Goal: Task Accomplishment & Management: Use online tool/utility

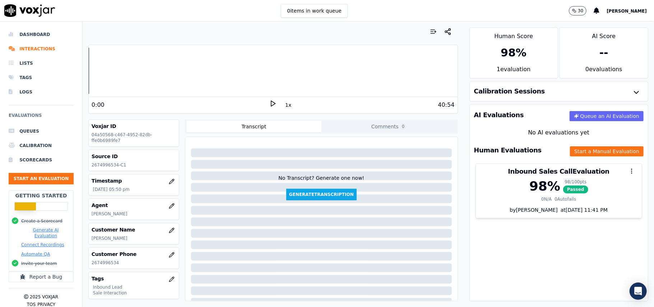
scroll to position [22, 0]
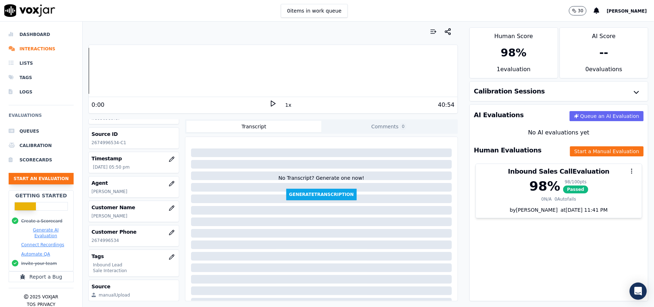
click at [42, 180] on button "Start an Evaluation" at bounding box center [41, 178] width 65 height 11
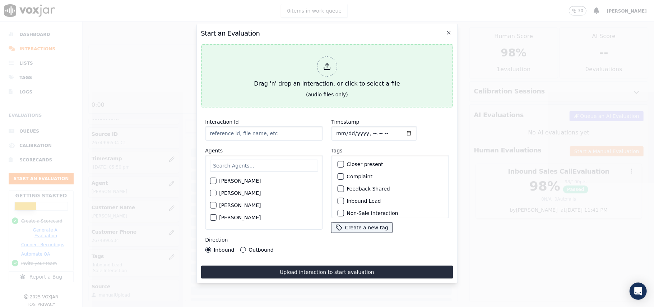
click at [321, 62] on div at bounding box center [327, 66] width 20 height 20
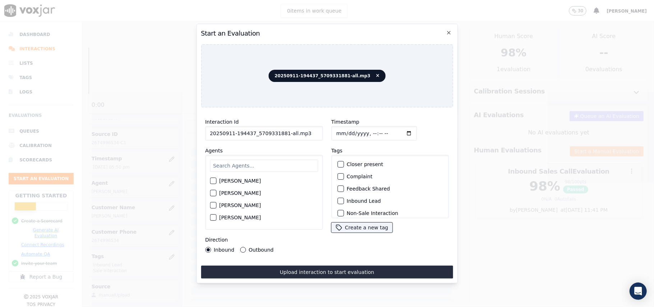
drag, startPoint x: 310, startPoint y: 128, endPoint x: 282, endPoint y: 130, distance: 28.8
click at [282, 130] on input "20250911-194437_5709331881-all.mp3" at bounding box center [264, 133] width 118 height 14
type input "20250911-194437_5709331881-C1"
click at [345, 129] on input "Timestamp" at bounding box center [374, 133] width 86 height 14
type input "[DATE]T19:01"
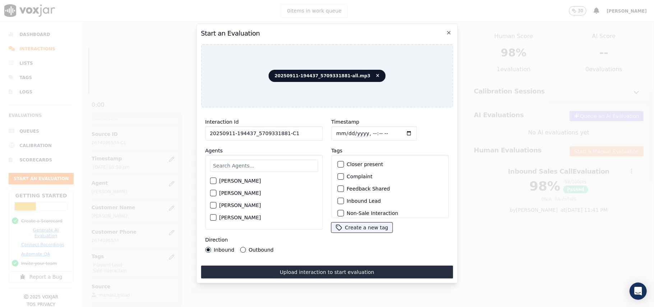
click at [249, 160] on input "text" at bounding box center [264, 166] width 108 height 12
type input "[PERSON_NAME]"
click at [232, 180] on label "[PERSON_NAME]" at bounding box center [240, 182] width 42 height 5
click at [216, 180] on button "[PERSON_NAME]" at bounding box center [213, 183] width 6 height 6
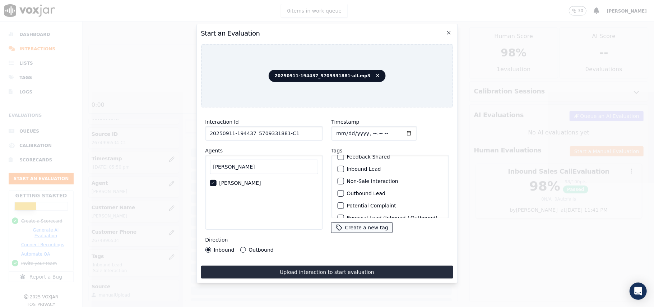
scroll to position [63, 0]
click at [354, 206] on label "Sale Interaction" at bounding box center [367, 208] width 40 height 5
click at [344, 206] on button "Sale Interaction" at bounding box center [340, 209] width 6 height 6
click at [338, 170] on div "button" at bounding box center [340, 172] width 5 height 5
click at [252, 242] on div "Direction Inbound Outbound" at bounding box center [264, 243] width 118 height 17
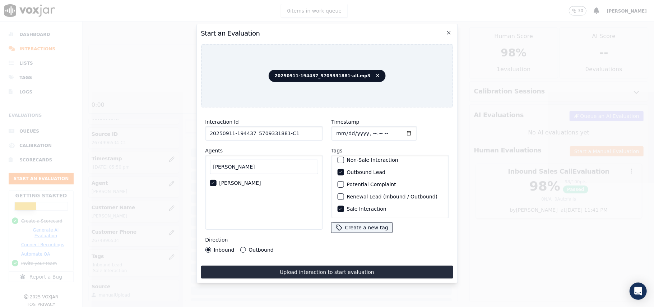
click at [249, 248] on label "Outbound" at bounding box center [261, 249] width 25 height 5
click at [246, 248] on button "Outbound" at bounding box center [243, 250] width 6 height 6
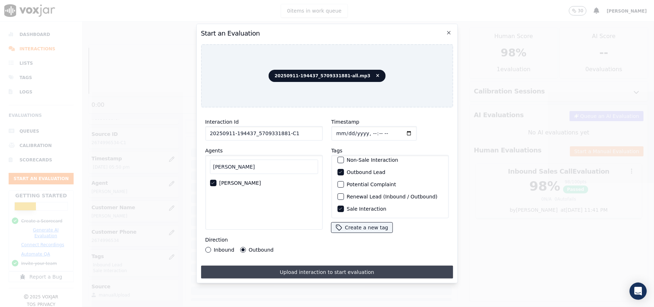
click at [287, 266] on button "Upload interaction to start evaluation" at bounding box center [327, 272] width 252 height 13
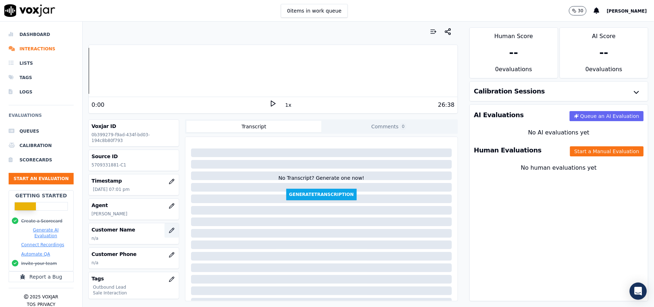
click at [165, 235] on button "button" at bounding box center [172, 230] width 14 height 14
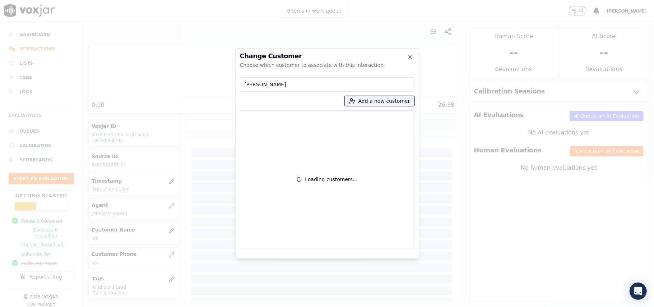
click at [246, 86] on input "[PERSON_NAME]" at bounding box center [327, 84] width 175 height 14
click at [245, 87] on input "[PERSON_NAME]" at bounding box center [327, 84] width 175 height 14
click at [285, 83] on input "[PERSON_NAME]" at bounding box center [327, 84] width 175 height 14
click at [245, 84] on input "[PERSON_NAME]" at bounding box center [327, 84] width 175 height 14
type input "[PERSON_NAME]"
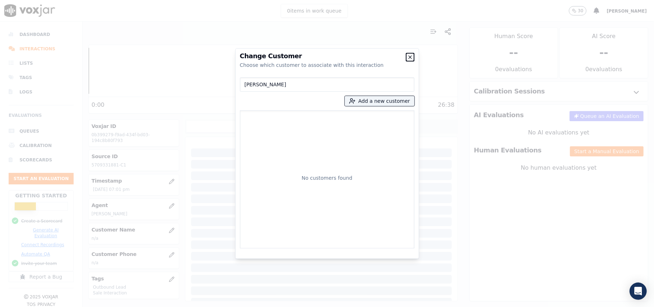
click at [408, 59] on icon "button" at bounding box center [411, 57] width 6 height 6
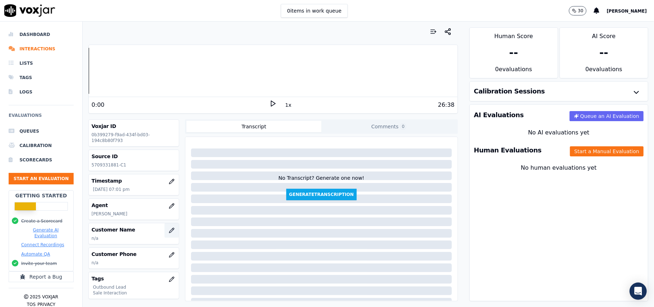
click at [165, 232] on button "button" at bounding box center [172, 230] width 14 height 14
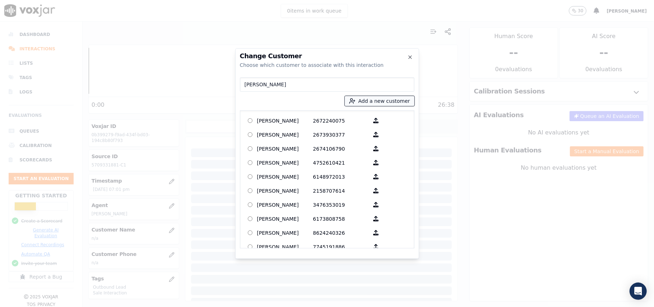
click at [371, 99] on button "Add a new customer" at bounding box center [380, 101] width 70 height 10
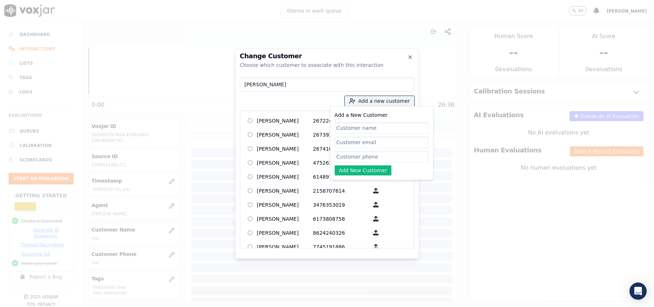
click at [364, 159] on input "Add a New Customer" at bounding box center [382, 156] width 94 height 11
paste input "[DATE]"
type input "[DATE]"
drag, startPoint x: 369, startPoint y: 157, endPoint x: 310, endPoint y: 156, distance: 59.7
click at [310, 156] on div "[PERSON_NAME] Add a new customer Add a New Customer [DATE] Add New Customer [PE…" at bounding box center [327, 161] width 175 height 174
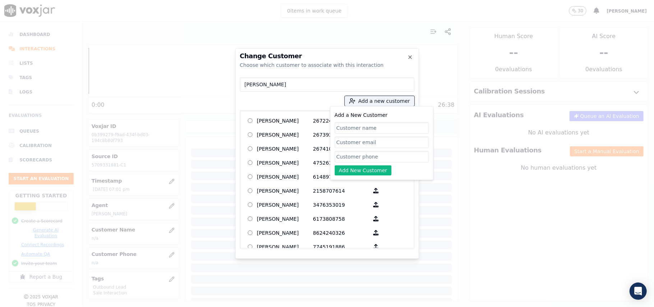
click at [344, 126] on input "Add a New Customer" at bounding box center [382, 127] width 94 height 11
paste input "[PERSON_NAME]"
type input "[PERSON_NAME]"
drag, startPoint x: 358, startPoint y: 157, endPoint x: 330, endPoint y: 155, distance: 28.5
click at [358, 158] on input "Add a New Customer" at bounding box center [382, 156] width 94 height 11
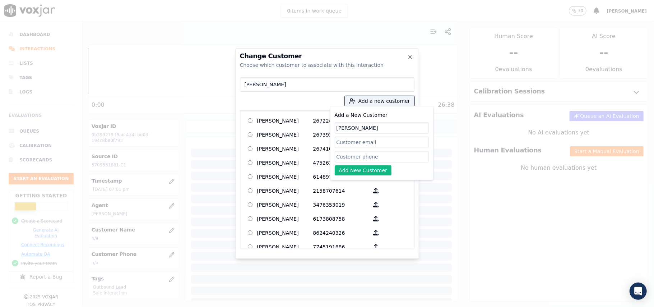
paste input "5709331881"
type input "5709331881"
click at [351, 170] on button "Add New Customer" at bounding box center [363, 170] width 57 height 10
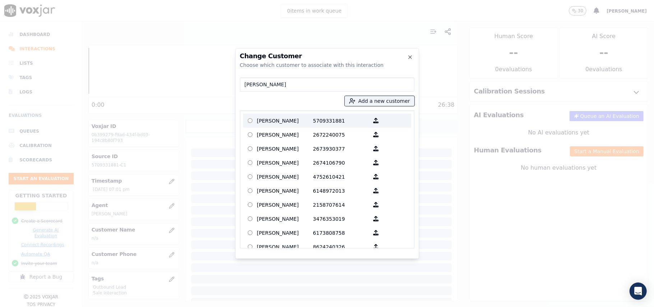
click at [326, 119] on p "5709331881" at bounding box center [341, 120] width 56 height 11
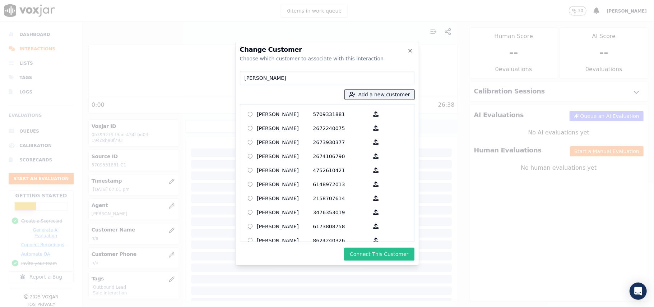
click at [372, 249] on button "Connect This Customer" at bounding box center [379, 254] width 70 height 13
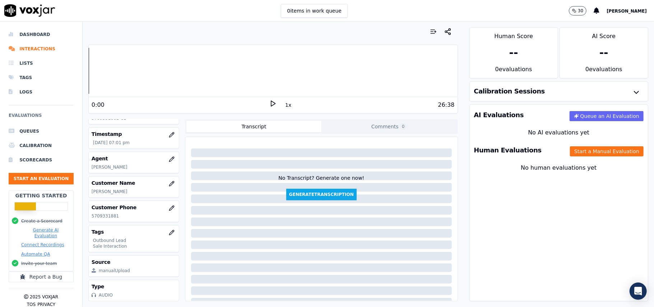
scroll to position [70, 0]
click at [169, 205] on icon "button" at bounding box center [172, 208] width 6 height 6
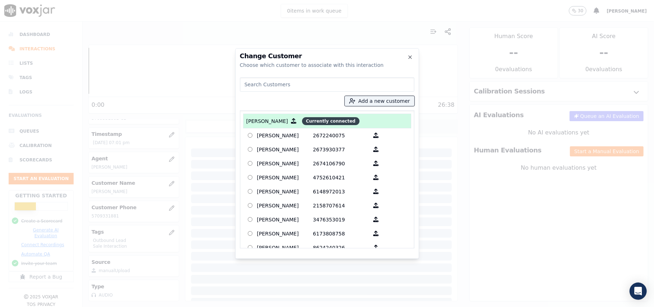
click at [325, 123] on span "Currently connected" at bounding box center [330, 121] width 57 height 8
click at [413, 58] on h2 "Change Customer" at bounding box center [327, 56] width 175 height 6
drag, startPoint x: 410, startPoint y: 56, endPoint x: 147, endPoint y: 173, distance: 288.1
click at [410, 56] on icon "button" at bounding box center [411, 57] width 6 height 6
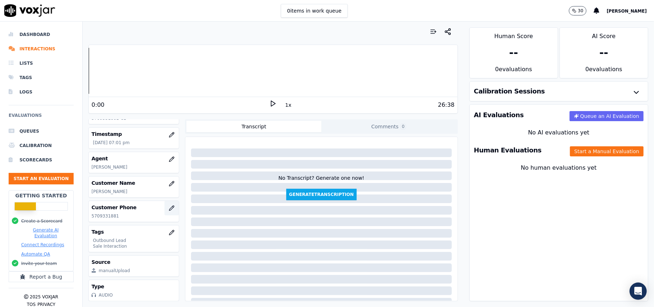
click at [169, 205] on icon "button" at bounding box center [172, 208] width 6 height 6
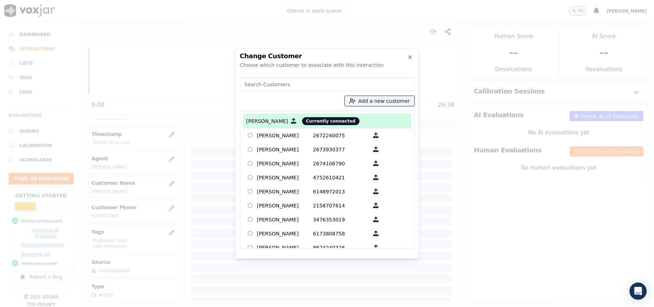
click at [273, 90] on input at bounding box center [327, 84] width 175 height 14
click at [410, 57] on icon "button" at bounding box center [410, 57] width 3 height 3
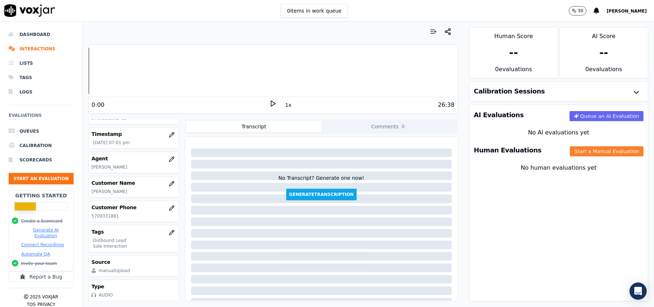
click at [570, 147] on button "Start a Manual Evaluation" at bounding box center [607, 151] width 74 height 10
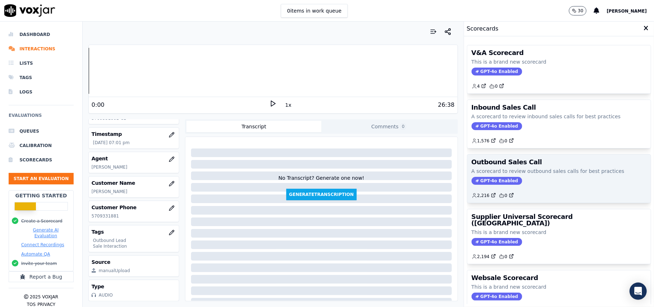
click at [489, 182] on span "GPT-4o Enabled" at bounding box center [497, 181] width 51 height 8
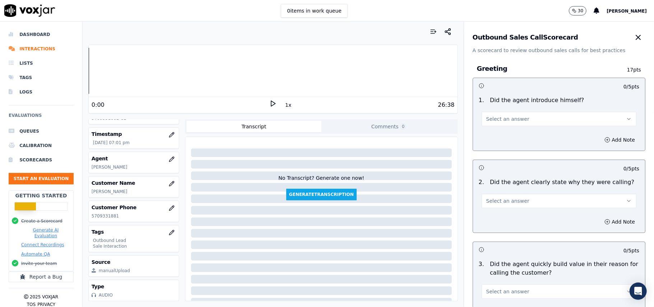
click at [502, 120] on span "Select an answer" at bounding box center [508, 118] width 43 height 7
click at [500, 134] on div "Yes" at bounding box center [543, 135] width 139 height 11
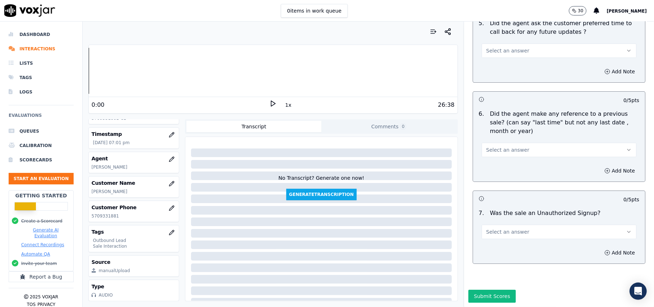
click at [540, 225] on button "Select an answer" at bounding box center [559, 232] width 155 height 14
click at [507, 234] on div "No" at bounding box center [543, 237] width 139 height 11
click at [499, 146] on span "Select an answer" at bounding box center [508, 149] width 43 height 7
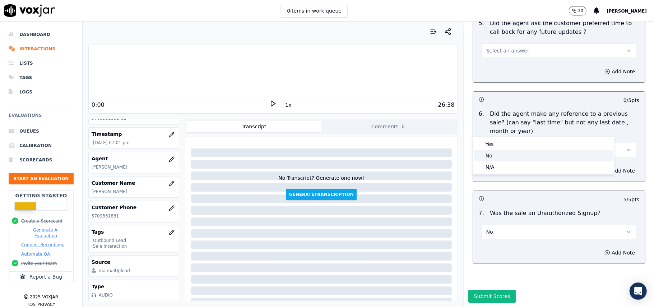
click at [494, 158] on div "No" at bounding box center [543, 155] width 139 height 11
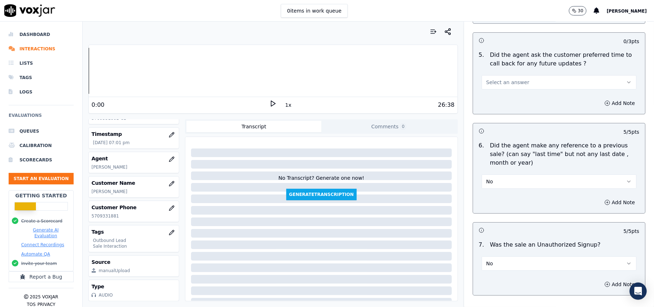
scroll to position [1697, 0]
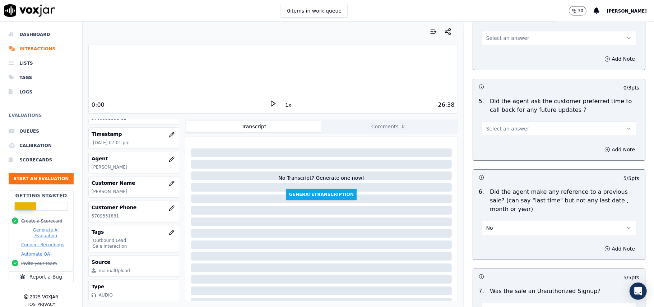
click at [509, 126] on span "Select an answer" at bounding box center [508, 128] width 43 height 7
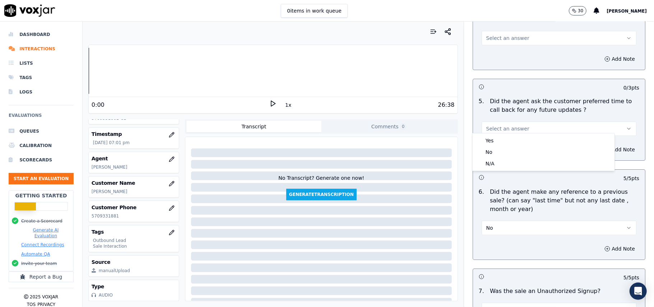
click at [509, 135] on div "Yes" at bounding box center [543, 140] width 139 height 11
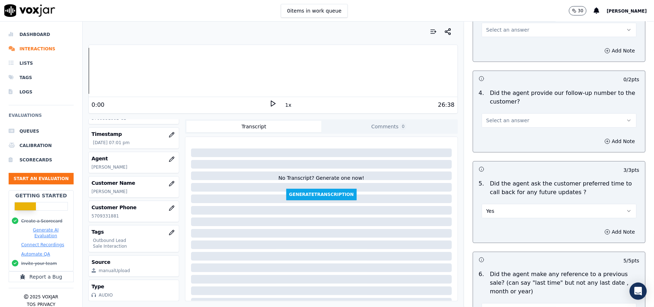
scroll to position [1505, 0]
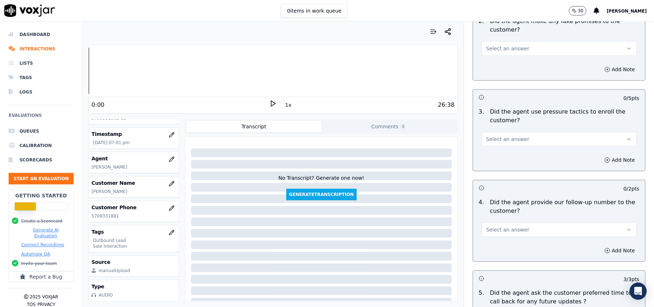
click at [505, 230] on button "Select an answer" at bounding box center [559, 229] width 155 height 14
click at [502, 239] on div "Yes" at bounding box center [543, 241] width 139 height 11
click at [491, 132] on button "Select an answer" at bounding box center [559, 139] width 155 height 14
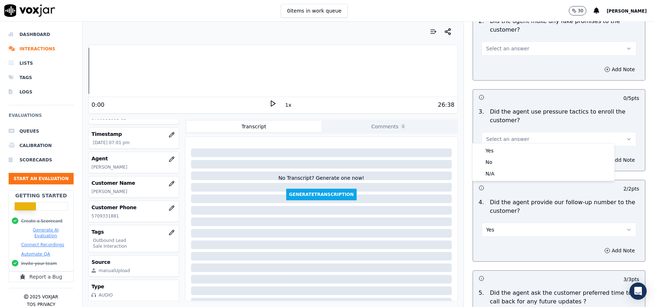
click at [490, 144] on div "Yes No N/A" at bounding box center [544, 161] width 142 height 37
click at [489, 156] on div "Yes" at bounding box center [543, 150] width 139 height 11
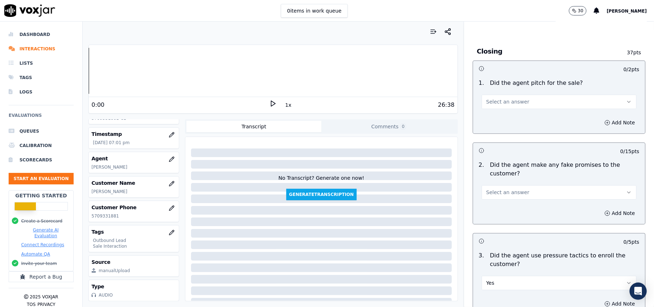
scroll to position [1457, 0]
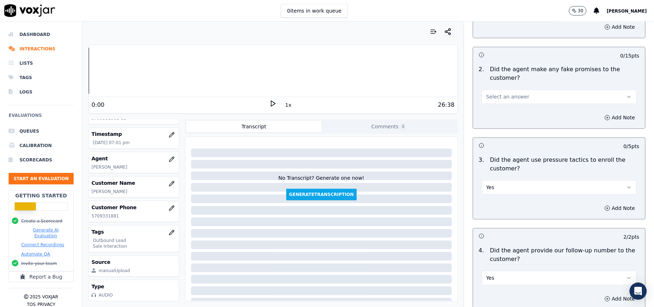
click at [492, 180] on button "Yes" at bounding box center [559, 187] width 155 height 14
click at [489, 206] on div "No" at bounding box center [543, 209] width 139 height 11
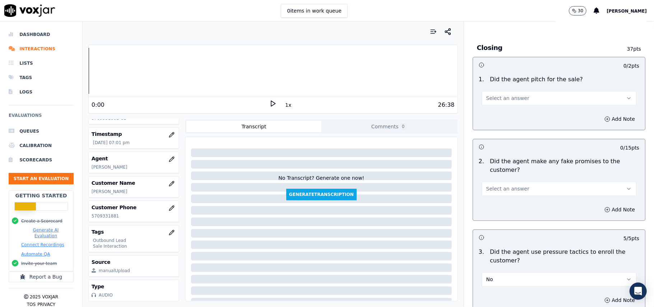
scroll to position [1313, 0]
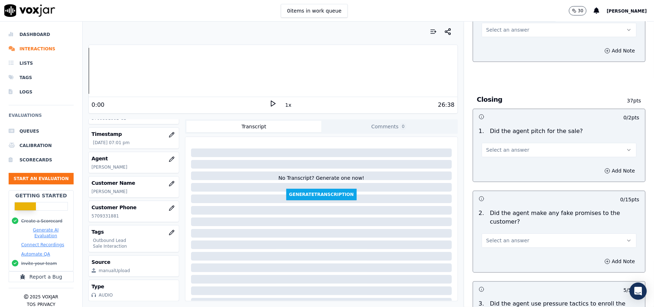
click at [510, 237] on span "Select an answer" at bounding box center [508, 240] width 43 height 7
click at [494, 262] on div "No" at bounding box center [543, 262] width 139 height 11
click at [506, 146] on span "Select an answer" at bounding box center [508, 149] width 43 height 7
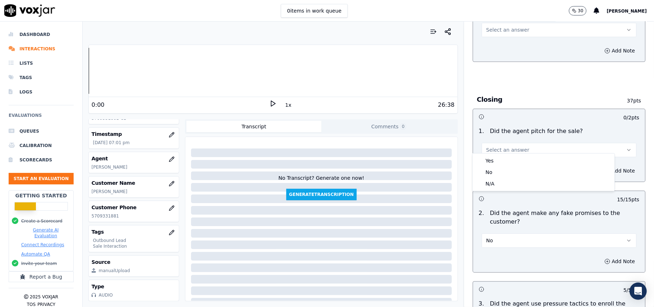
click at [505, 156] on div "Yes" at bounding box center [543, 160] width 139 height 11
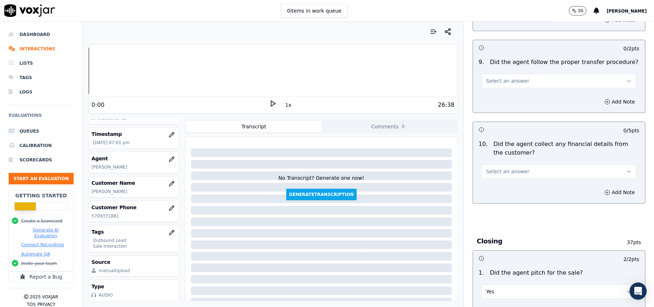
scroll to position [1169, 0]
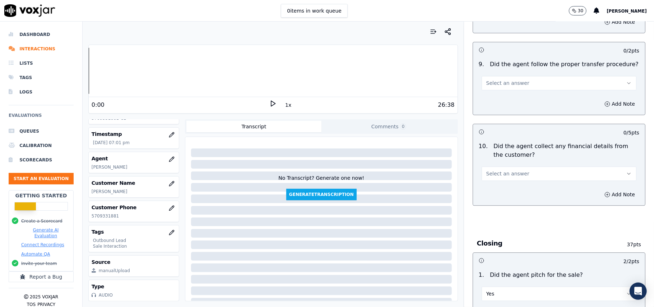
click at [505, 172] on button "Select an answer" at bounding box center [559, 173] width 155 height 14
click at [498, 192] on div "No" at bounding box center [543, 195] width 139 height 11
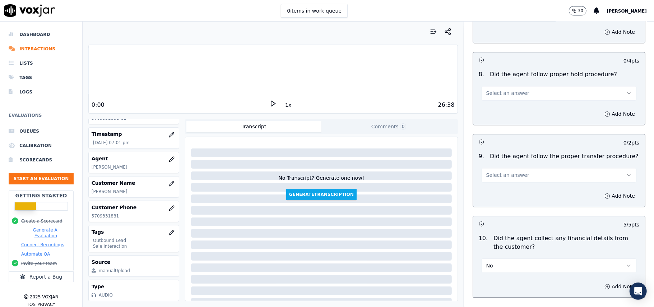
scroll to position [1026, 0]
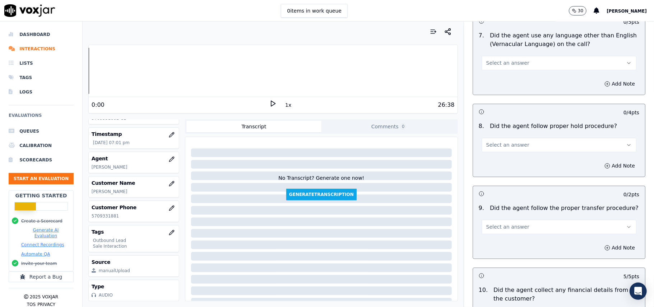
click at [507, 228] on button "Select an answer" at bounding box center [559, 227] width 155 height 14
click at [502, 239] on div "Yes" at bounding box center [543, 236] width 139 height 11
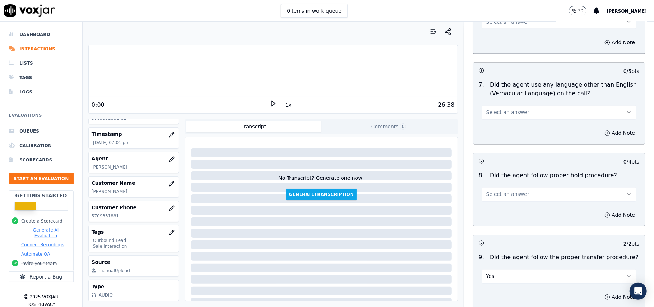
scroll to position [930, 0]
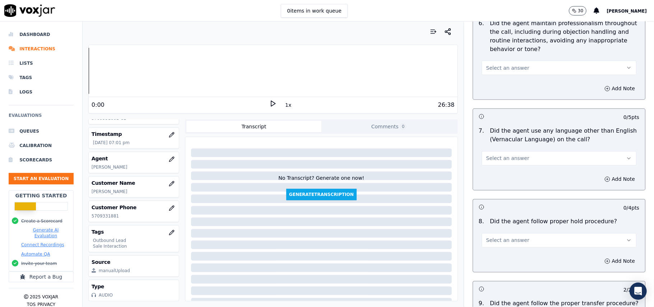
click at [512, 237] on span "Select an answer" at bounding box center [508, 240] width 43 height 7
click at [505, 251] on div "Yes" at bounding box center [543, 250] width 139 height 11
click at [516, 152] on button "Select an answer" at bounding box center [559, 158] width 155 height 14
click at [507, 176] on div "No" at bounding box center [543, 179] width 139 height 11
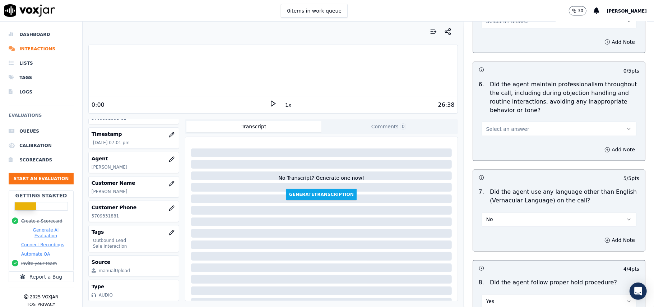
scroll to position [834, 0]
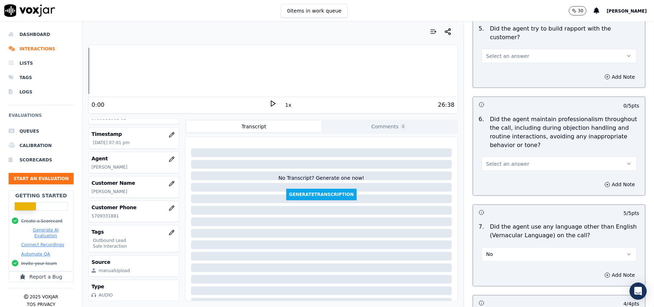
click at [518, 155] on div "Select an answer" at bounding box center [559, 163] width 155 height 16
click at [517, 157] on button "Select an answer" at bounding box center [559, 164] width 155 height 14
click at [510, 168] on div "Yes" at bounding box center [543, 173] width 139 height 11
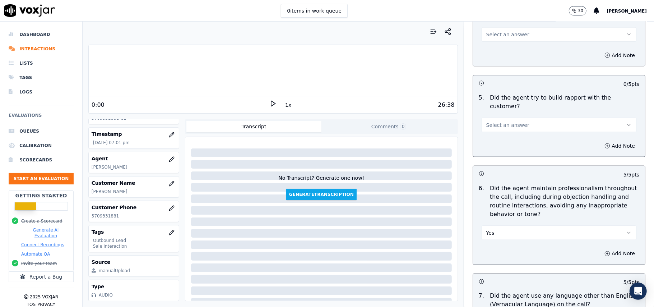
scroll to position [690, 0]
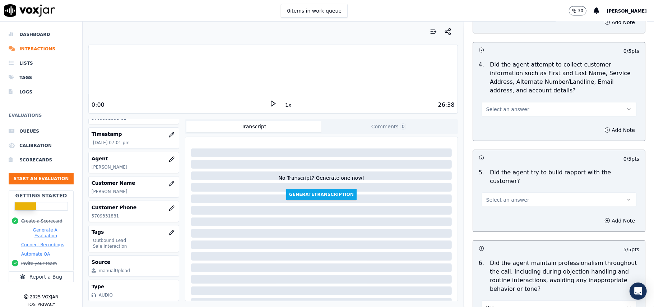
click at [512, 196] on span "Select an answer" at bounding box center [508, 199] width 43 height 7
click at [509, 211] on div "Yes" at bounding box center [543, 209] width 139 height 11
click at [497, 115] on button "Select an answer" at bounding box center [559, 109] width 155 height 14
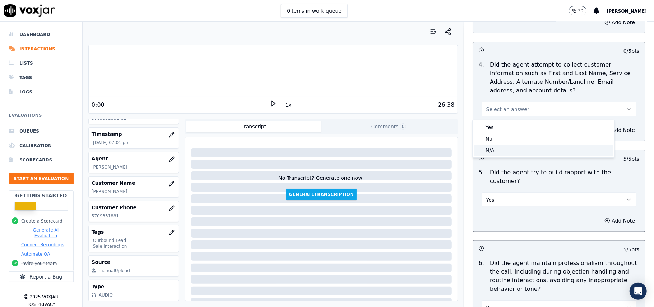
click at [488, 149] on div "N/A" at bounding box center [543, 149] width 139 height 11
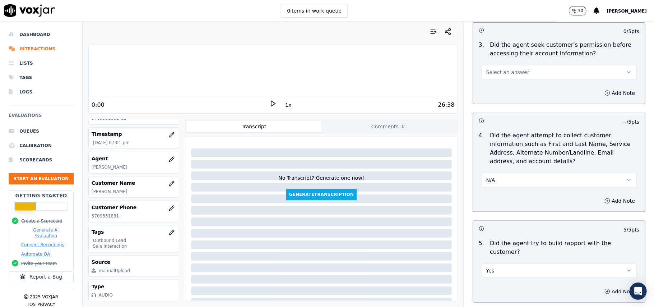
scroll to position [547, 0]
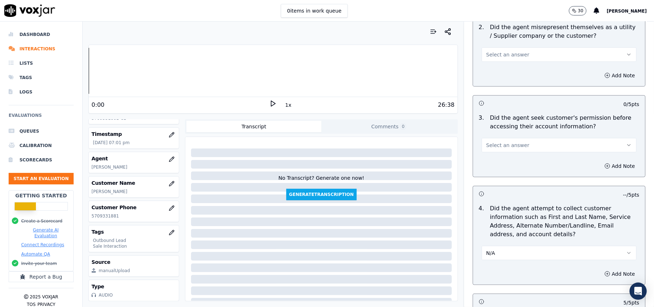
click at [496, 146] on span "Select an answer" at bounding box center [508, 145] width 43 height 7
click at [496, 164] on div "Yes" at bounding box center [543, 162] width 139 height 11
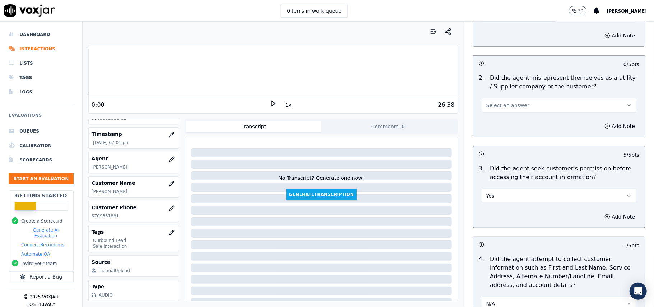
scroll to position [451, 0]
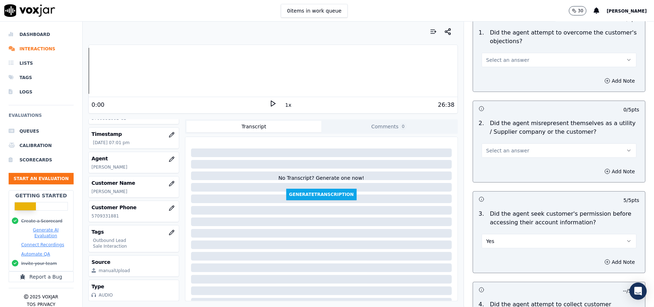
click at [502, 154] on span "Select an answer" at bounding box center [508, 150] width 43 height 7
click at [500, 179] on div "No" at bounding box center [543, 179] width 139 height 11
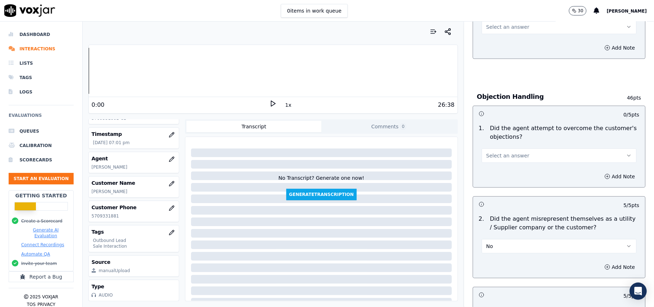
click at [503, 151] on button "Select an answer" at bounding box center [559, 155] width 155 height 14
click at [503, 170] on div "Yes" at bounding box center [543, 172] width 139 height 11
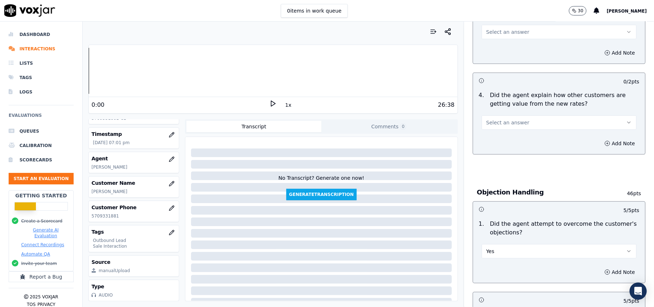
scroll to position [259, 0]
click at [512, 119] on button "Select an answer" at bounding box center [559, 123] width 155 height 14
click at [503, 137] on div "Yes" at bounding box center [543, 139] width 139 height 11
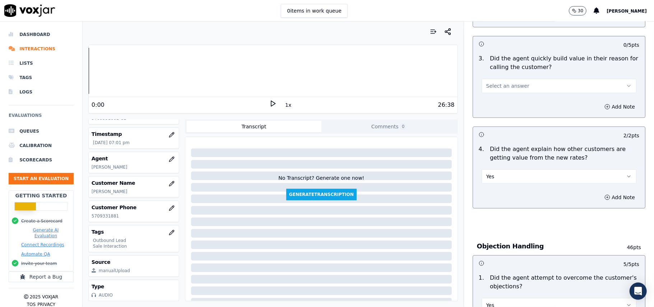
scroll to position [115, 0]
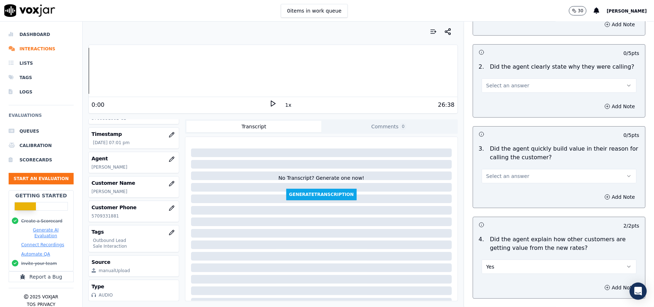
click at [512, 143] on div "3 . Did the agent quickly build value in their reason for calling the customer?…" at bounding box center [559, 164] width 172 height 45
click at [511, 170] on button "Select an answer" at bounding box center [559, 176] width 155 height 14
click at [507, 192] on div "Yes" at bounding box center [543, 192] width 139 height 11
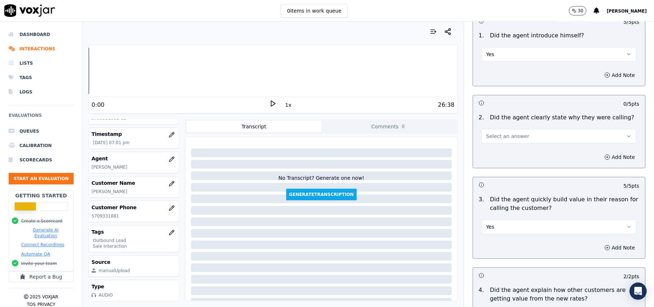
scroll to position [19, 0]
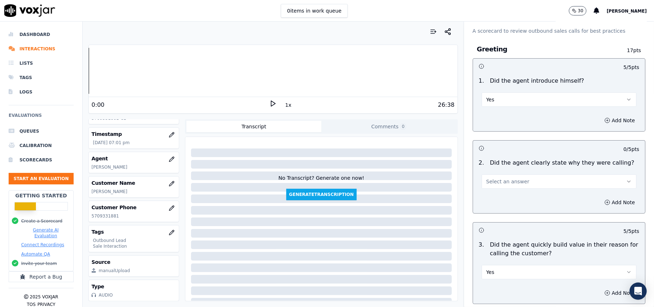
click at [522, 179] on button "Select an answer" at bounding box center [559, 181] width 155 height 14
click at [517, 194] on div "Yes" at bounding box center [543, 197] width 139 height 11
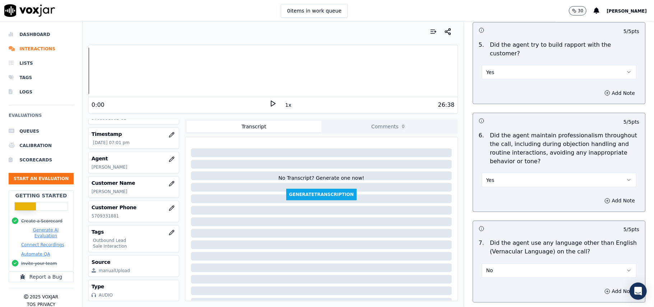
scroll to position [1792, 0]
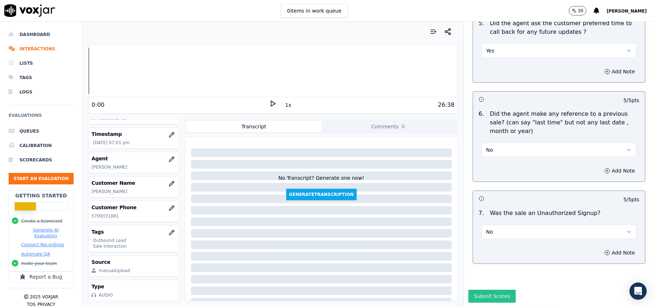
click at [499, 290] on button "Submit Scores" at bounding box center [493, 296] width 48 height 13
